Goal: Information Seeking & Learning: Learn about a topic

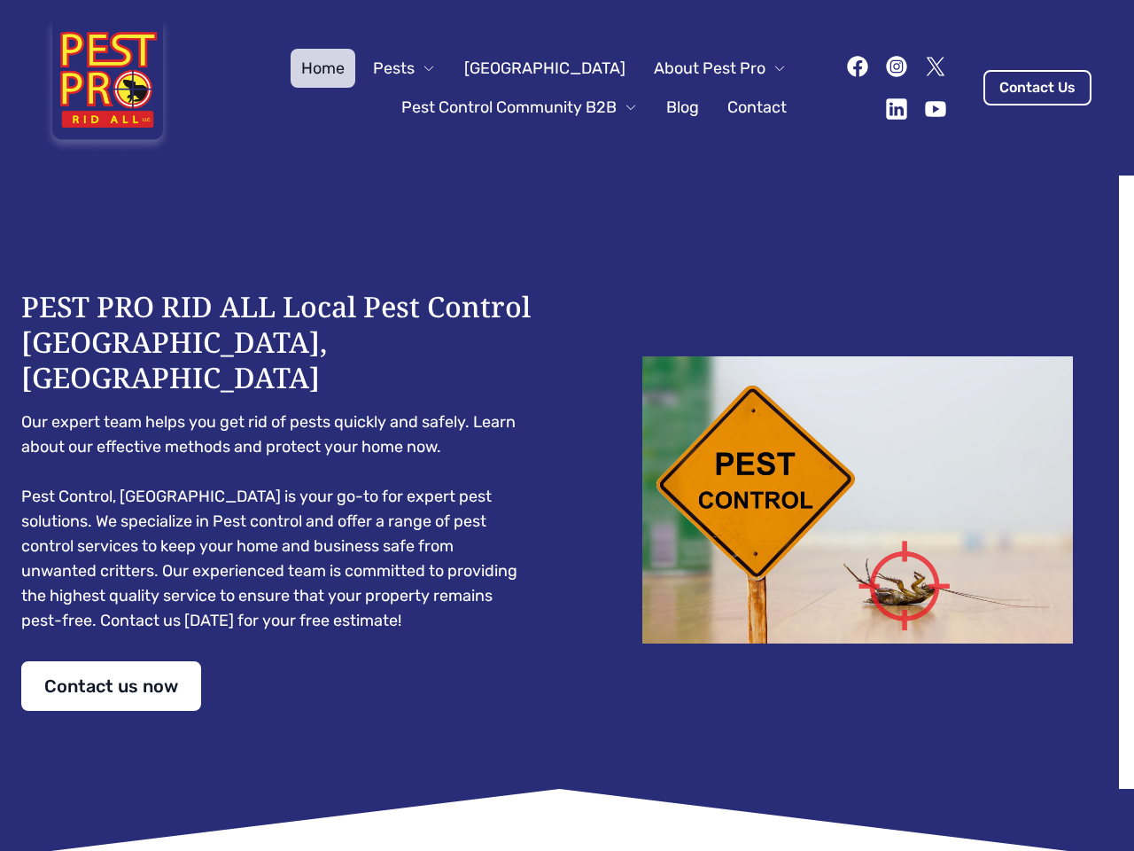
click at [567, 425] on div "PEST PRO RID ALL Local Pest Control [GEOGRAPHIC_DATA], [GEOGRAPHIC_DATA] Our ex…" at bounding box center [567, 500] width 1092 height 422
click at [415, 68] on span "Pests" at bounding box center [394, 68] width 42 height 25
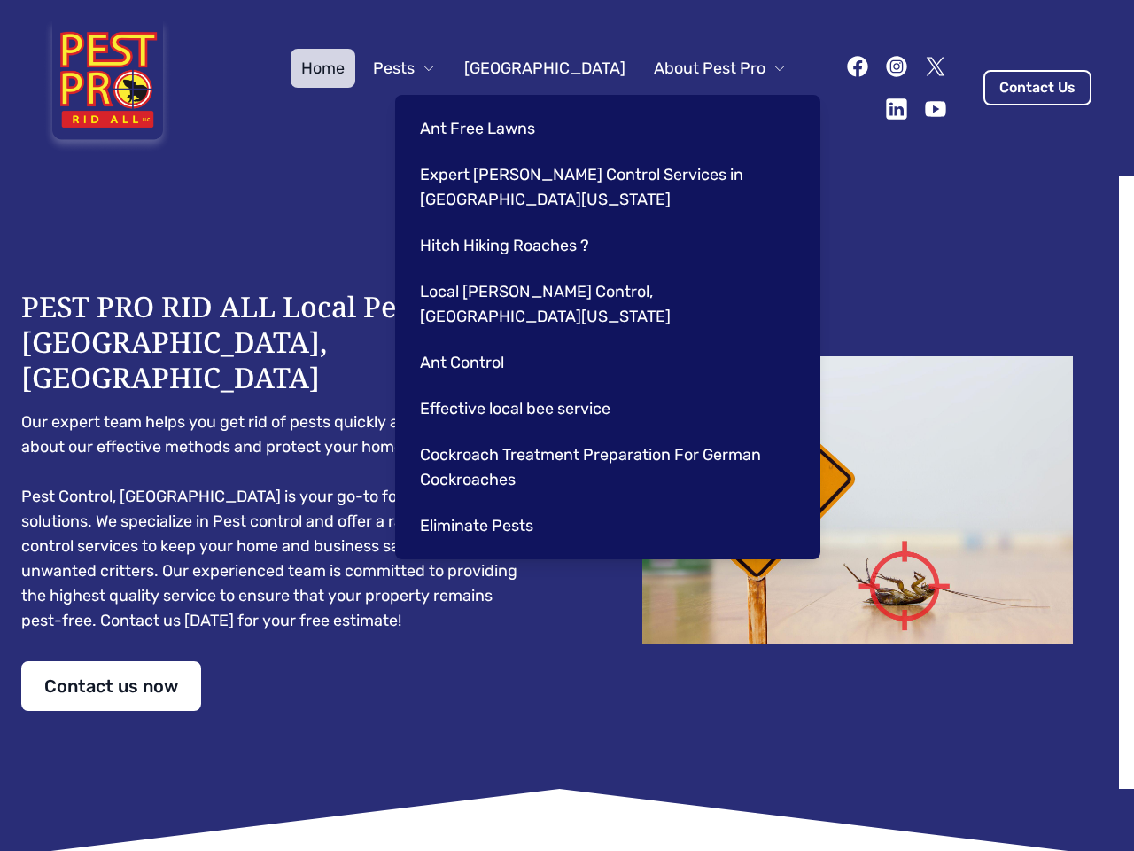
click at [702, 68] on span "About Pest Pro" at bounding box center [710, 68] width 112 height 25
click at [502, 107] on div "Ant Free Lawns Expert [PERSON_NAME] Control Services in [GEOGRAPHIC_DATA] [US_S…" at bounding box center [607, 327] width 425 height 464
